Goal: Task Accomplishment & Management: Use online tool/utility

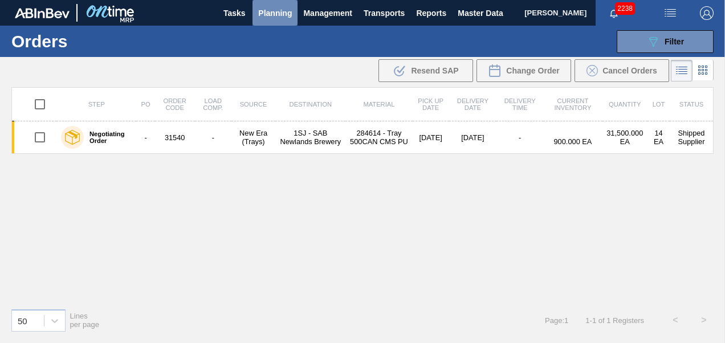
click at [275, 16] on span "Planning" at bounding box center [275, 13] width 34 height 14
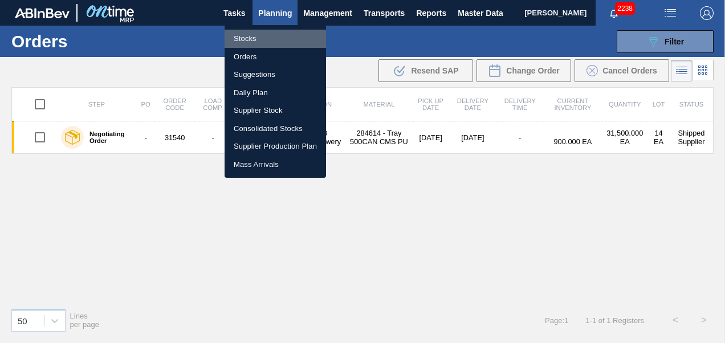
click at [247, 38] on li "Stocks" at bounding box center [276, 39] width 102 height 18
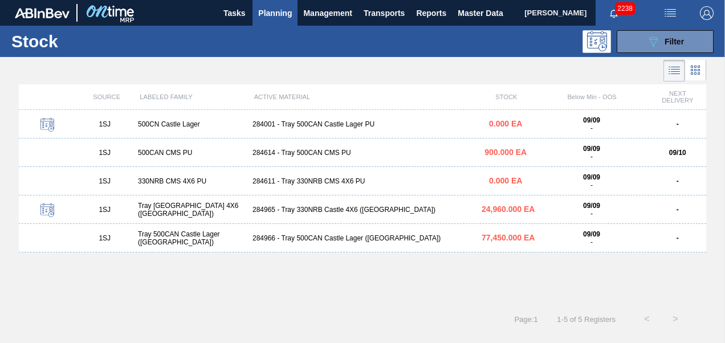
click at [298, 238] on div "284966 - Tray 500CAN Castle Lager ([GEOGRAPHIC_DATA])" at bounding box center [362, 238] width 229 height 8
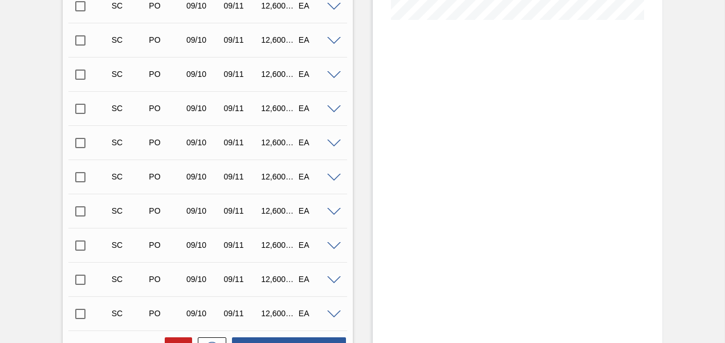
scroll to position [137, 0]
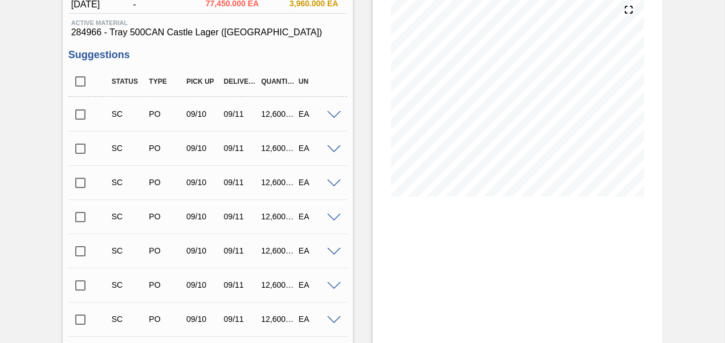
click at [83, 115] on input "checkbox" at bounding box center [80, 115] width 24 height 24
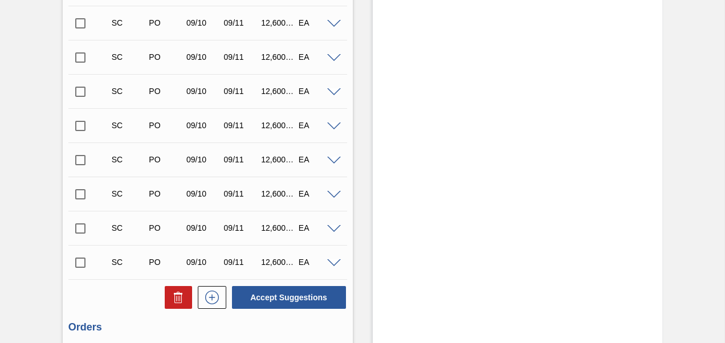
scroll to position [479, 0]
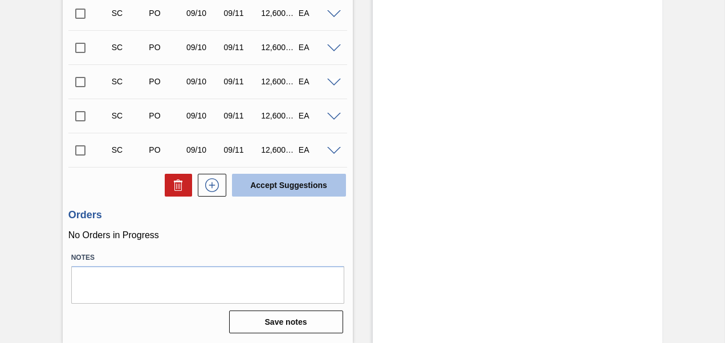
click at [247, 177] on button "Accept Suggestions" at bounding box center [289, 185] width 114 height 23
checkbox input "false"
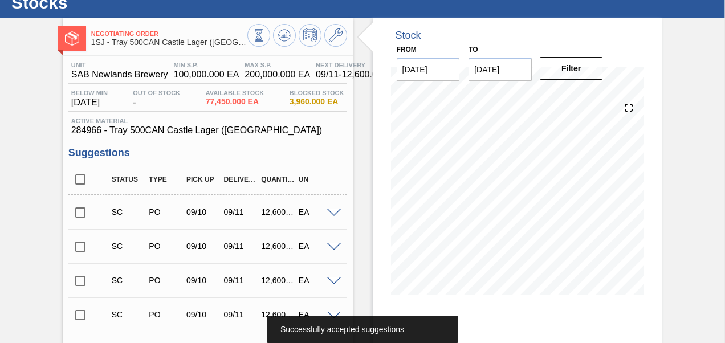
scroll to position [0, 0]
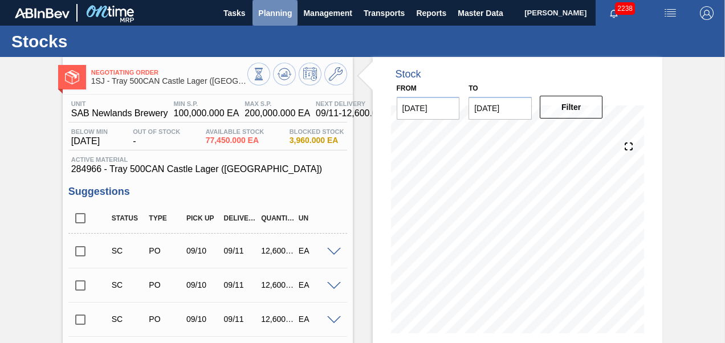
click at [282, 15] on span "Planning" at bounding box center [275, 13] width 34 height 14
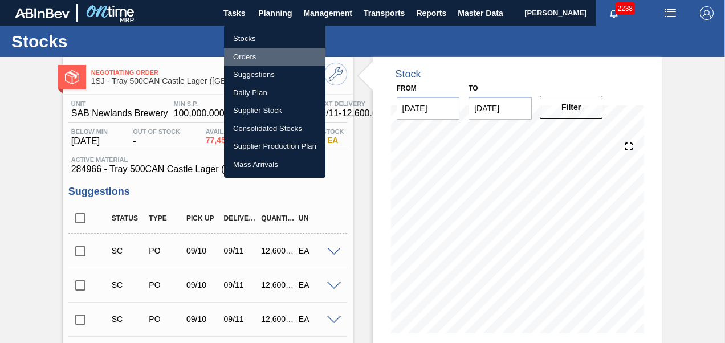
click at [249, 52] on li "Orders" at bounding box center [275, 57] width 102 height 18
